Goal: Information Seeking & Learning: Find specific fact

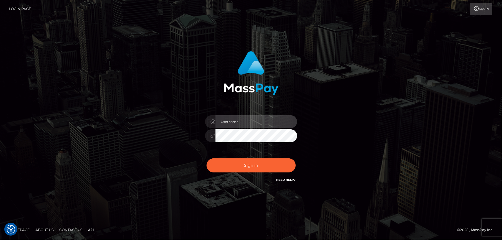
type input "[PERSON_NAME].Cirnat"
click at [294, 156] on div at bounding box center [244, 175] width 118 height 66
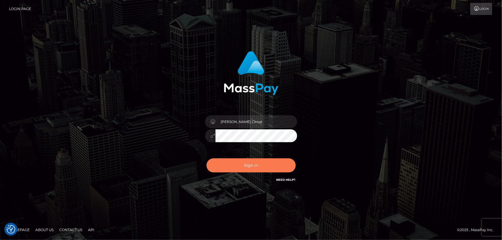
click at [256, 162] on button "Sign in" at bounding box center [251, 166] width 89 height 14
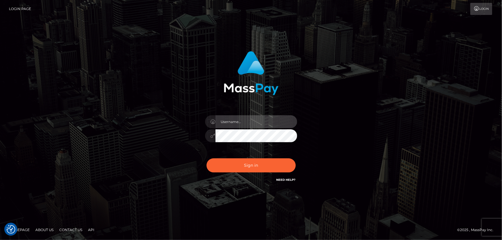
type input "[PERSON_NAME].Cirnat"
click at [291, 158] on div at bounding box center [244, 175] width 118 height 66
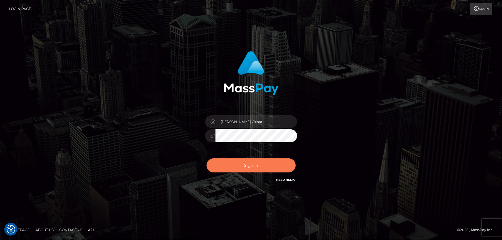
click at [250, 164] on button "Sign in" at bounding box center [251, 166] width 89 height 14
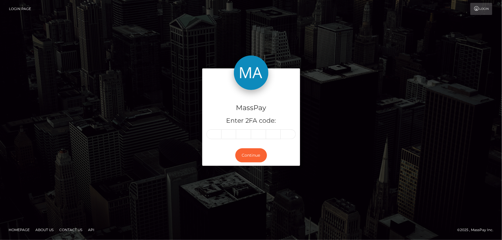
drag, startPoint x: 216, startPoint y: 127, endPoint x: 218, endPoint y: 133, distance: 7.0
click at [216, 126] on div "MassPay Enter 2FA code:" at bounding box center [251, 117] width 98 height 55
click at [216, 136] on input "text" at bounding box center [214, 135] width 15 height 10
type input "3"
type input "6"
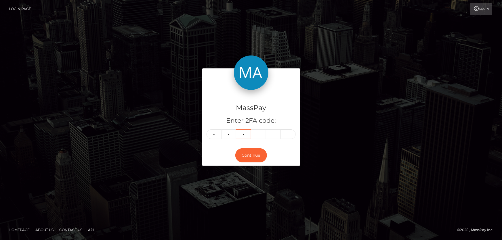
type input "3"
type input "7"
type input "3"
type input "8"
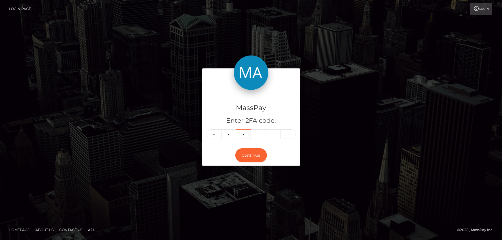
type input "6"
type input "3"
type input "7"
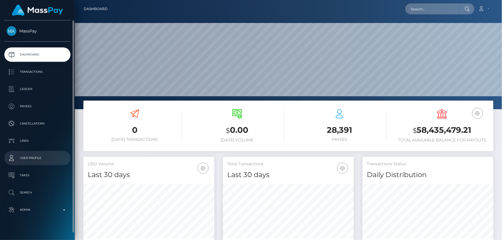
scroll to position [102, 131]
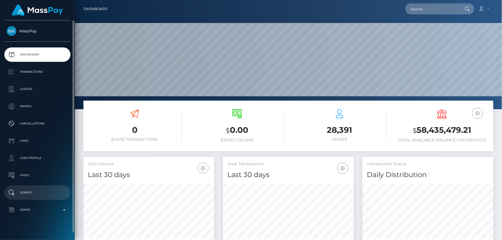
click at [31, 189] on p "Search" at bounding box center [38, 193] width 62 height 9
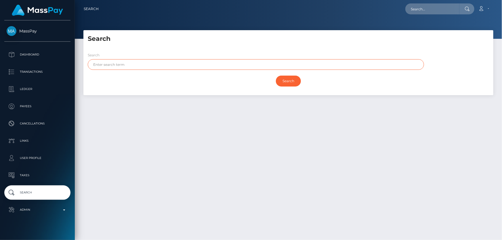
paste input "Enzo Leer Professional Services FZ"
click at [276, 76] on input "Search" at bounding box center [288, 81] width 25 height 11
click at [286, 84] on input "Search" at bounding box center [288, 81] width 25 height 11
click at [291, 77] on input "Search" at bounding box center [288, 81] width 25 height 11
drag, startPoint x: 109, startPoint y: 64, endPoint x: 83, endPoint y: 89, distance: 36.4
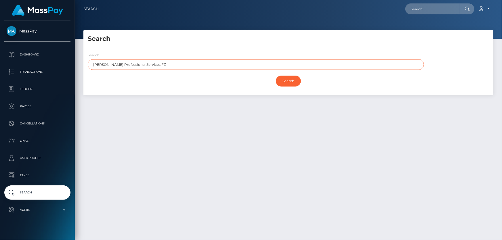
click at [83, 88] on div "Search Enzo Leer Professional Services FZ Search" at bounding box center [288, 71] width 410 height 47
type input "Professional Services FZ"
click at [276, 76] on input "Search" at bounding box center [288, 81] width 25 height 11
click at [285, 83] on input "Search" at bounding box center [288, 81] width 25 height 11
click at [278, 79] on input "Search" at bounding box center [288, 81] width 25 height 11
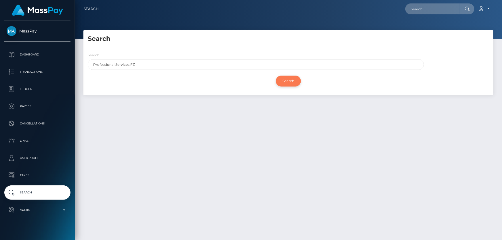
click at [278, 79] on input "Search" at bounding box center [288, 81] width 25 height 11
paste input "3c49fbda-b96c-4a86-865c-8a827c8e11e6"
type input "3c49fbda-b96c-4a86-865c-8a827c8e11e6"
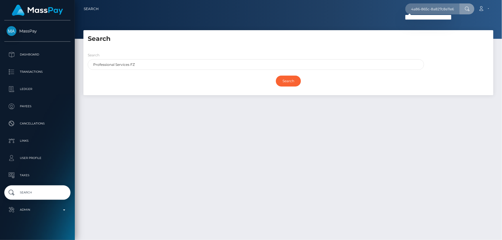
scroll to position [0, 0]
drag, startPoint x: 99, startPoint y: 65, endPoint x: 92, endPoint y: 69, distance: 8.3
click at [80, 69] on div "Search Search Professional Services FZ Search Payouts - 0 results Payee Name Pa…" at bounding box center [288, 65] width 419 height 71
paste input "Enzo Leer Professional Services FZCO"
type input "Enzo Leer Professional Services FZCO"
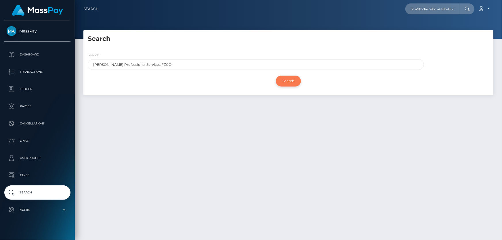
click at [285, 79] on input "Search" at bounding box center [288, 81] width 25 height 11
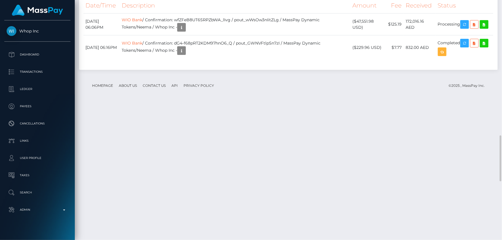
scroll to position [576, 0]
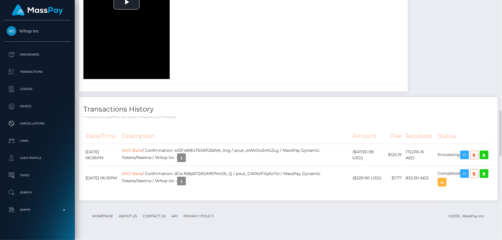
drag, startPoint x: 449, startPoint y: 142, endPoint x: 441, endPoint y: 138, distance: 8.5
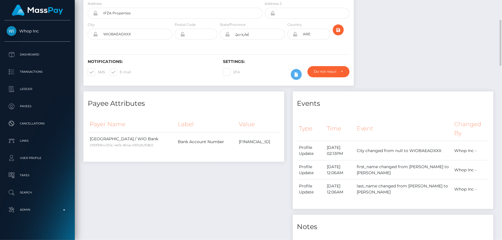
scroll to position [0, 0]
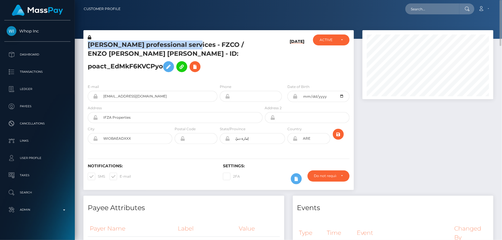
drag, startPoint x: 189, startPoint y: 45, endPoint x: 86, endPoint y: 43, distance: 102.8
click at [86, 43] on div "Enzo leer professional services - FZCO / ENZO SERGE ROBERT JOFFRE - ID: poact_E…" at bounding box center [173, 57] width 180 height 45
copy h5 "Enzo leer professional services"
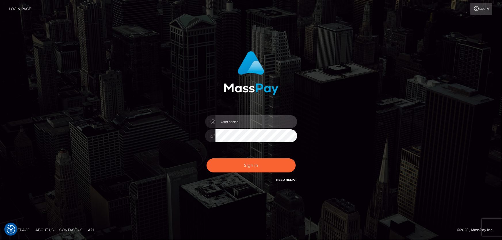
type input "Dan.Cirnat"
click at [121, 64] on div "Dan.Cirnat Sign in" at bounding box center [251, 120] width 328 height 147
type input "[PERSON_NAME].Cirnat"
click at [294, 158] on div at bounding box center [244, 175] width 118 height 66
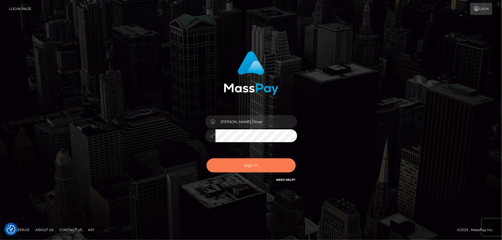
click at [263, 163] on button "Sign in" at bounding box center [251, 166] width 89 height 14
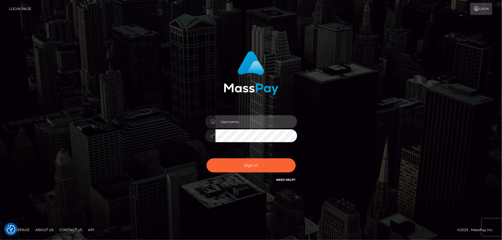
type input "[PERSON_NAME].Cirnat"
click at [299, 158] on div at bounding box center [244, 175] width 118 height 66
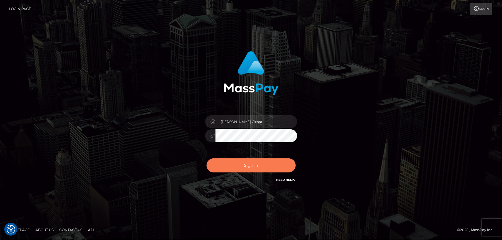
click at [253, 161] on button "Sign in" at bounding box center [251, 166] width 89 height 14
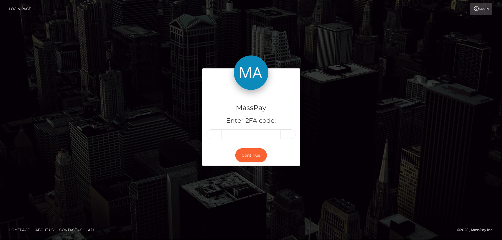
click at [214, 134] on input "text" at bounding box center [214, 135] width 15 height 10
type input "4"
type input "0"
type input "2"
type input "5"
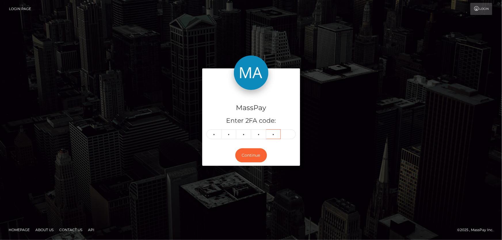
type input "4"
type input "8"
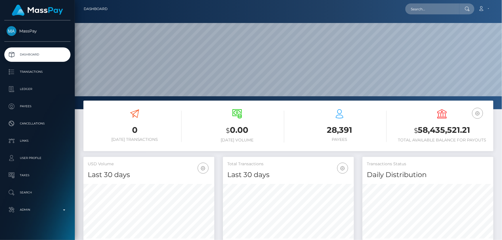
scroll to position [102, 131]
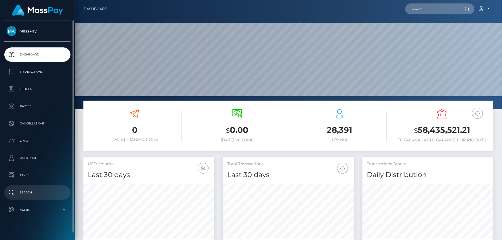
click at [43, 196] on p "Search" at bounding box center [38, 193] width 62 height 9
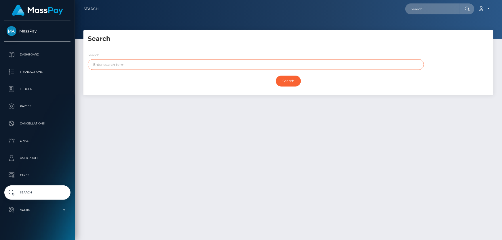
paste input "[PERSON_NAME] Professional Services FZCO"
type input "[PERSON_NAME] Professional Services FZCO"
drag, startPoint x: 291, startPoint y: 80, endPoint x: 227, endPoint y: 129, distance: 80.7
click at [291, 80] on input "Search" at bounding box center [288, 81] width 25 height 11
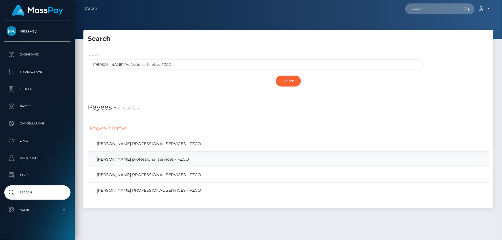
click at [132, 159] on link "[PERSON_NAME] professional services - FZCO" at bounding box center [289, 159] width 398 height 8
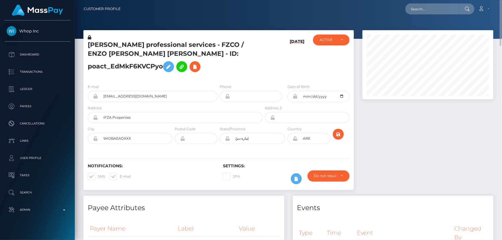
click at [160, 53] on h5 "[PERSON_NAME] professional services - FZCO / ENZO [PERSON_NAME] [PERSON_NAME] -…" at bounding box center [174, 58] width 172 height 35
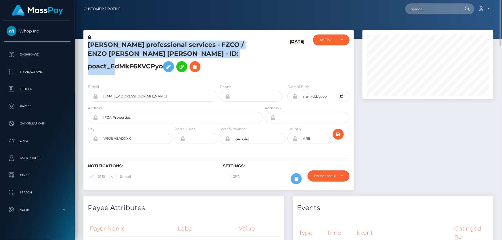
click at [160, 53] on h5 "[PERSON_NAME] professional services - FZCO / ENZO [PERSON_NAME] [PERSON_NAME] -…" at bounding box center [174, 58] width 172 height 35
copy h5 "[PERSON_NAME] professional services - FZCO / ENZO [PERSON_NAME] [PERSON_NAME] -…"
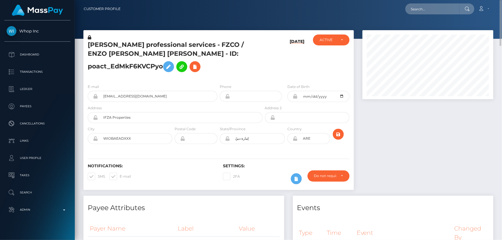
click at [290, 60] on h6 "[DATE]" at bounding box center [297, 58] width 15 height 38
